Goal: Information Seeking & Learning: Learn about a topic

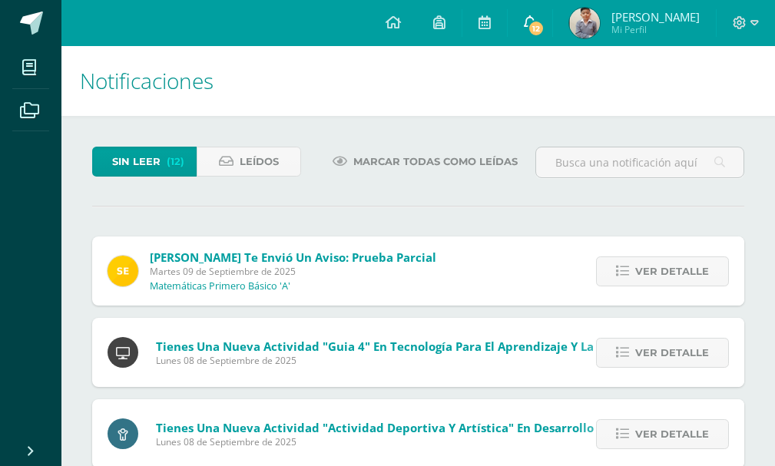
click at [533, 14] on link "12" at bounding box center [530, 23] width 45 height 46
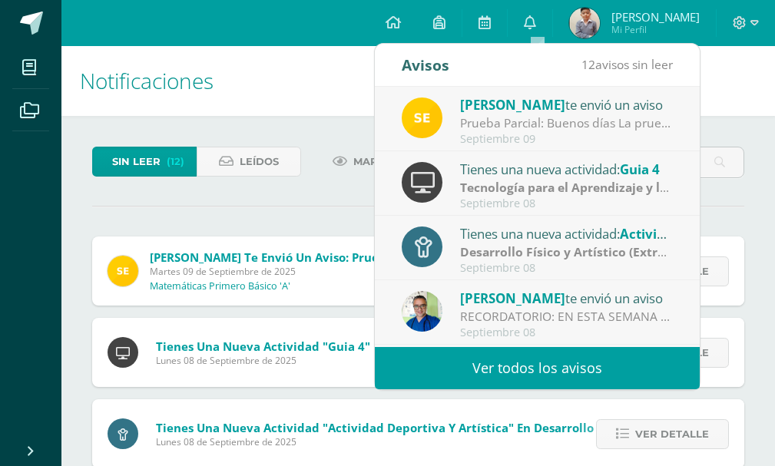
click at [447, 363] on link "Ver todos los avisos" at bounding box center [537, 368] width 325 height 42
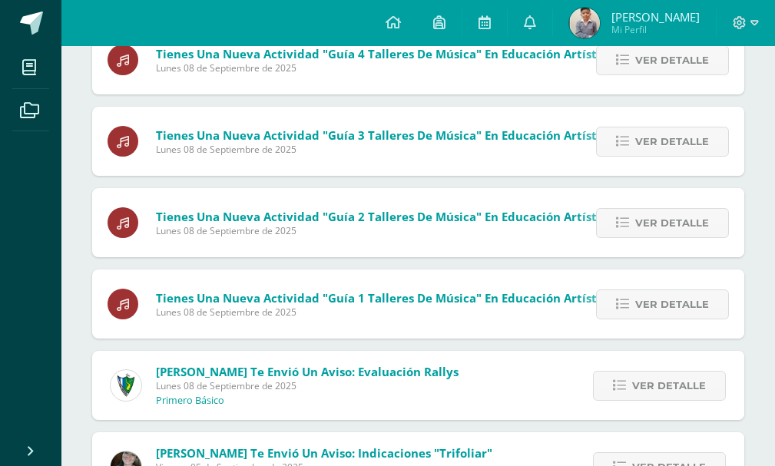
scroll to position [766, 0]
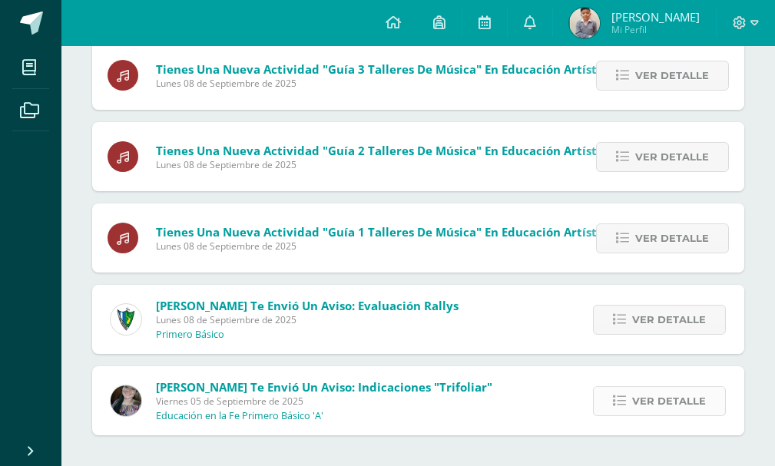
click at [652, 404] on span "Ver detalle" at bounding box center [670, 401] width 74 height 28
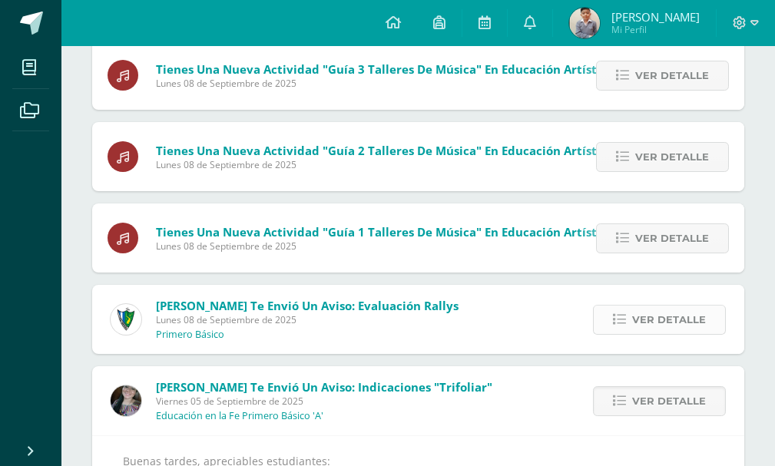
click at [650, 316] on span "Ver detalle" at bounding box center [670, 320] width 74 height 28
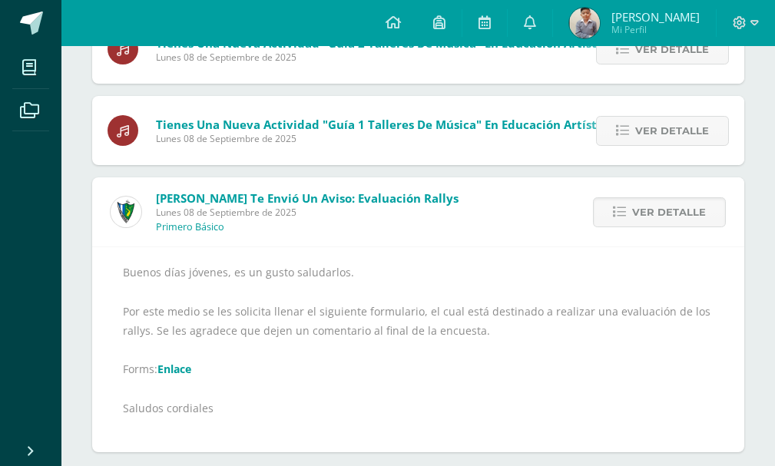
scroll to position [891, 0]
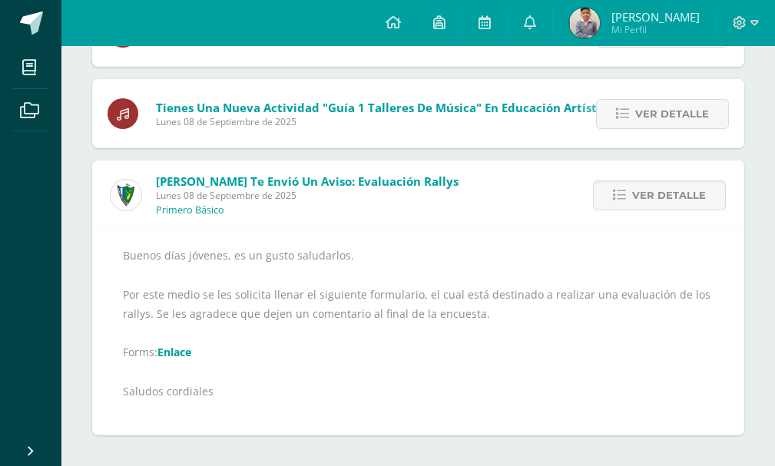
click at [171, 347] on link "Enlace" at bounding box center [175, 352] width 34 height 15
click at [622, 118] on icon at bounding box center [622, 114] width 13 height 13
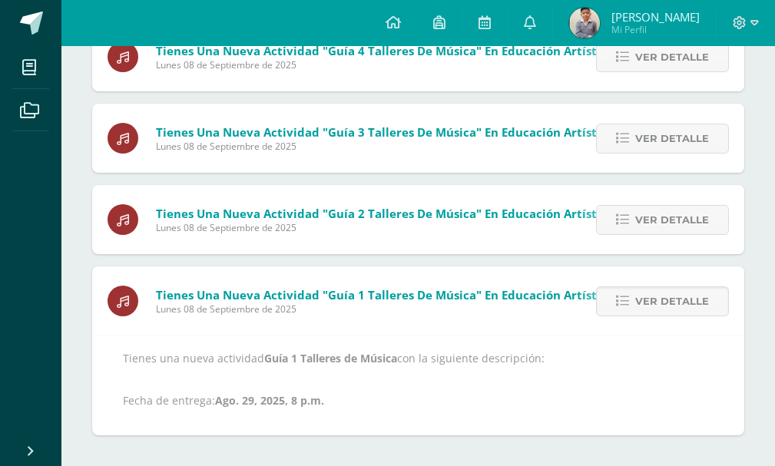
scroll to position [703, 0]
click at [636, 220] on link "Ver detalle" at bounding box center [662, 220] width 133 height 30
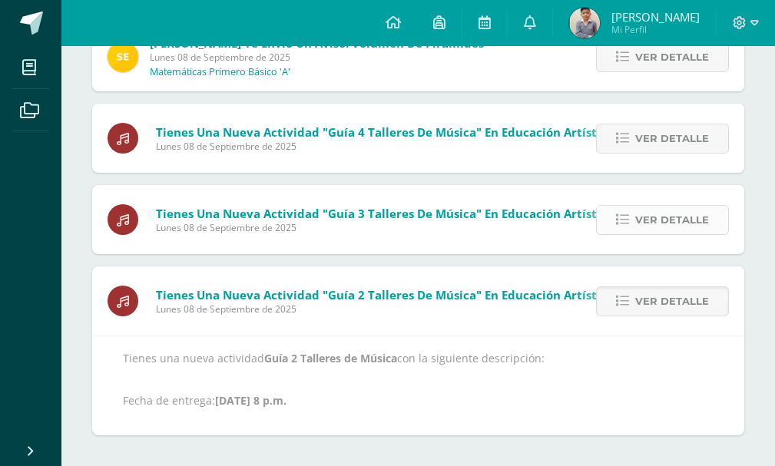
click at [629, 208] on link "Ver detalle" at bounding box center [662, 220] width 133 height 30
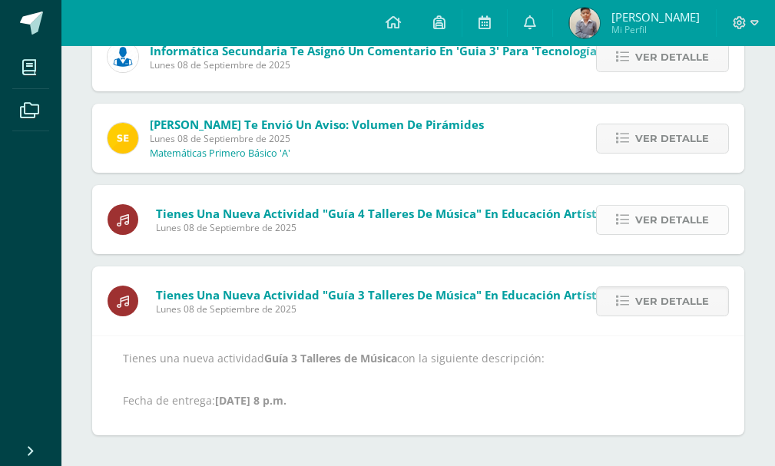
click at [637, 219] on link "Ver detalle" at bounding box center [662, 220] width 133 height 30
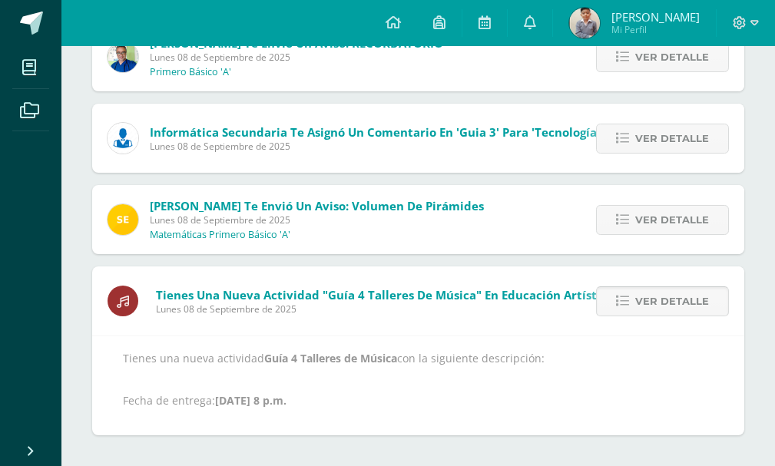
click at [637, 219] on link "Ver detalle" at bounding box center [662, 220] width 133 height 30
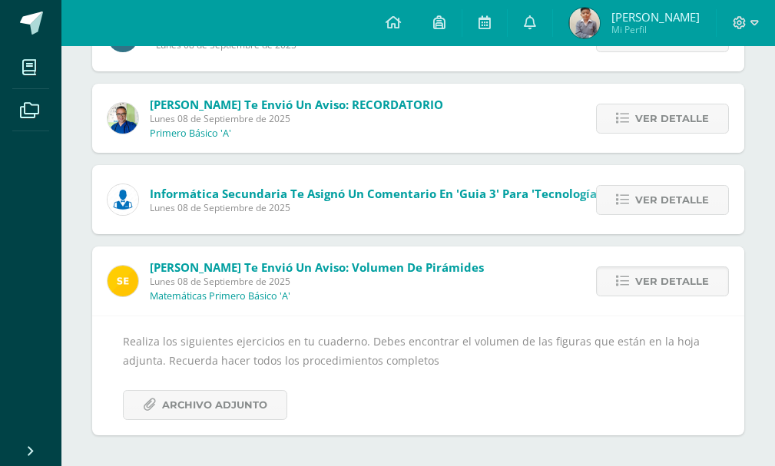
scroll to position [397, 0]
click at [214, 391] on span "Archivo Adjunto" at bounding box center [214, 405] width 105 height 28
click at [620, 198] on icon at bounding box center [622, 200] width 13 height 13
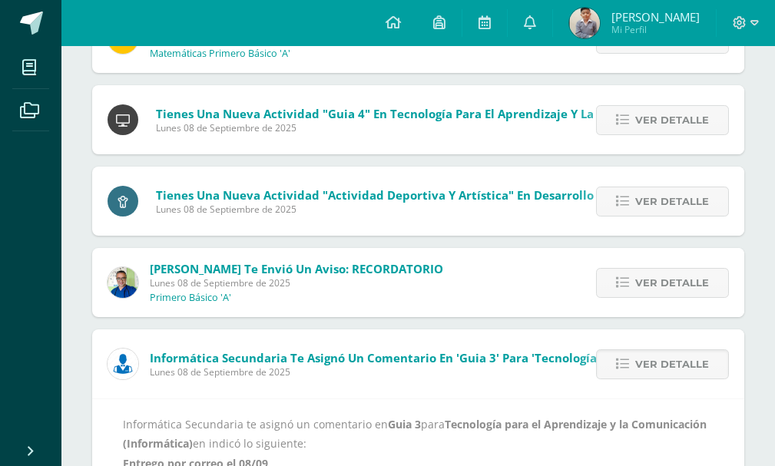
scroll to position [209, 0]
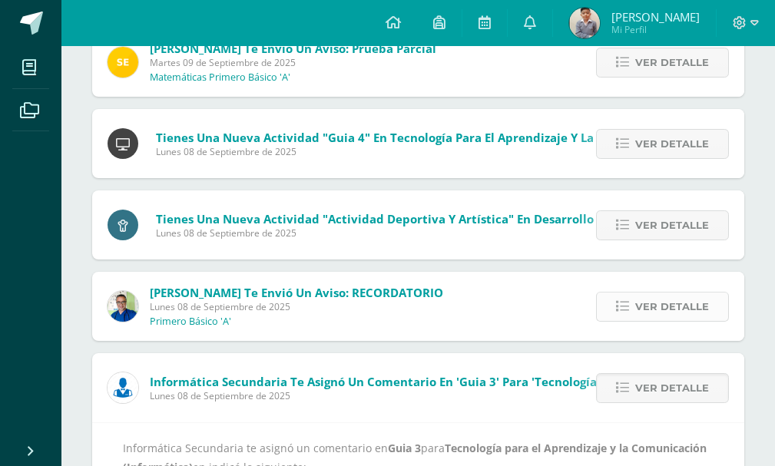
click at [681, 303] on span "Ver detalle" at bounding box center [673, 307] width 74 height 28
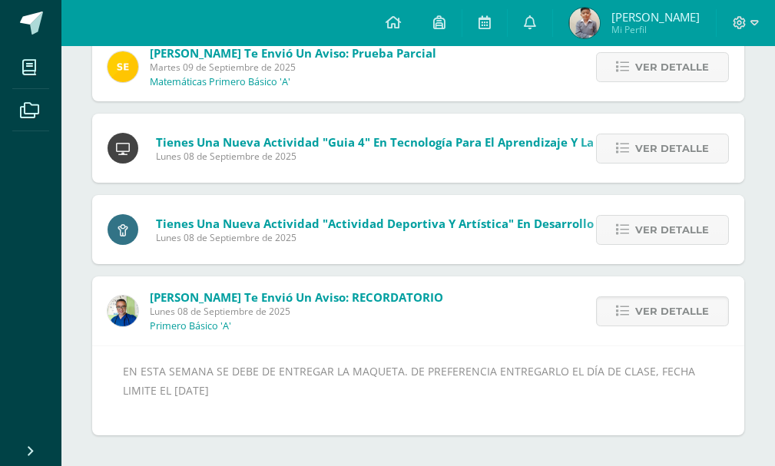
scroll to position [204, 0]
click at [672, 251] on div "Ver detalle" at bounding box center [658, 229] width 171 height 69
click at [669, 237] on span "Ver detalle" at bounding box center [673, 230] width 74 height 28
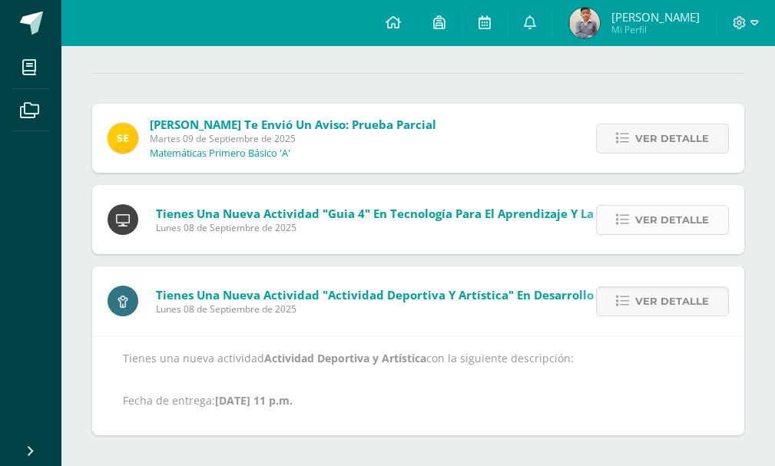
click at [669, 234] on span "Ver detalle" at bounding box center [673, 220] width 74 height 28
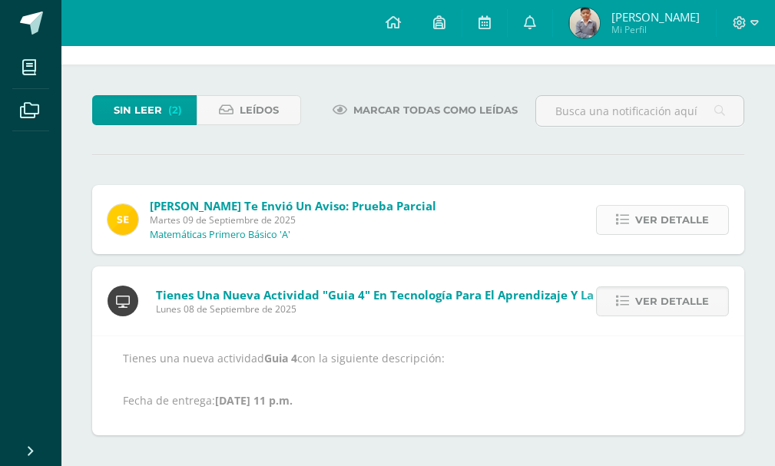
click at [652, 214] on span "Ver detalle" at bounding box center [673, 220] width 74 height 28
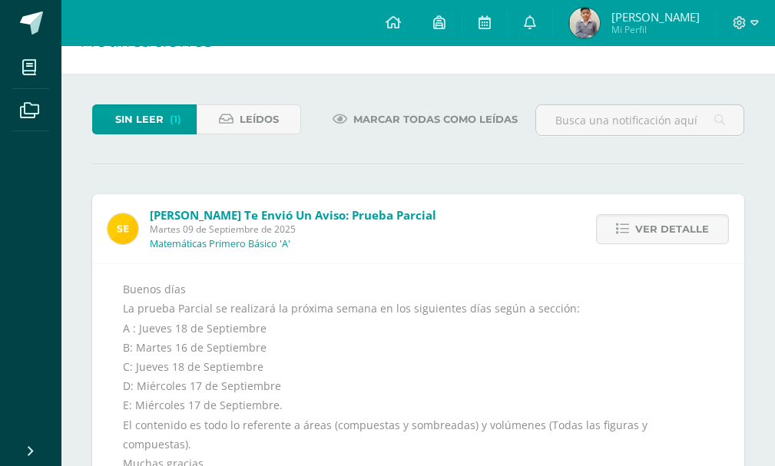
scroll to position [0, 0]
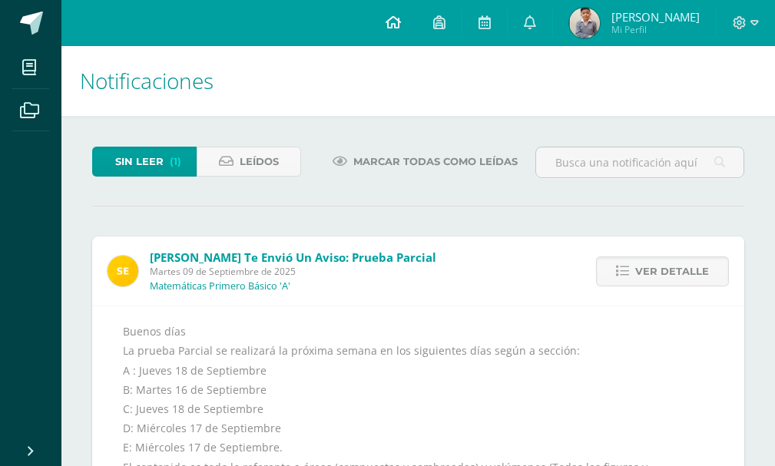
click at [381, 35] on link at bounding box center [394, 23] width 48 height 46
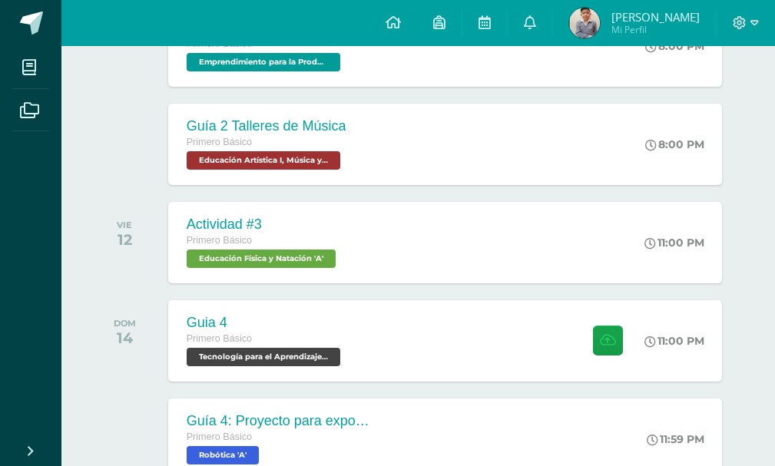
scroll to position [769, 0]
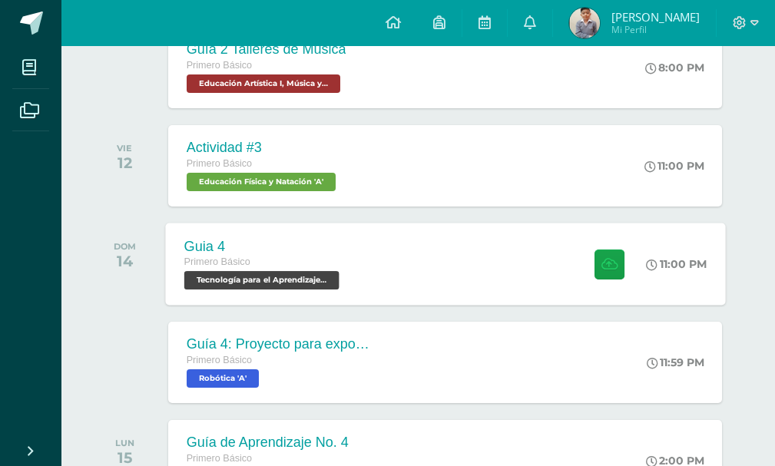
click at [447, 248] on div "Guia 4 Primero Básico Tecnología para el Aprendizaje y la Comunicación (Informá…" at bounding box center [445, 264] width 560 height 82
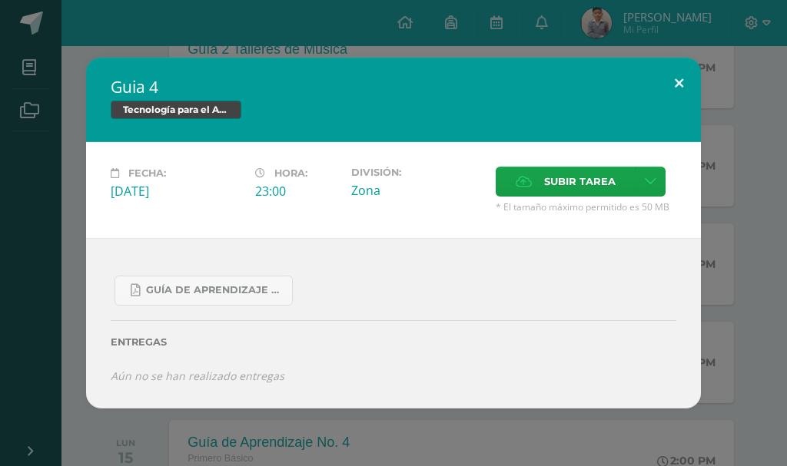
click at [670, 76] on button at bounding box center [679, 84] width 44 height 52
